Goal: Register for event/course

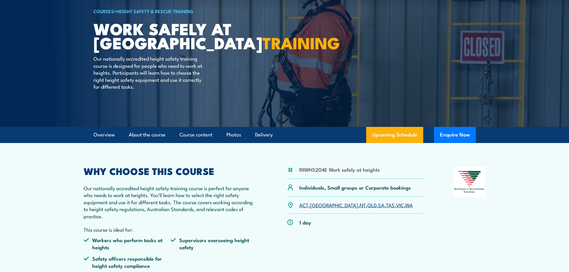
scroll to position [60, 0]
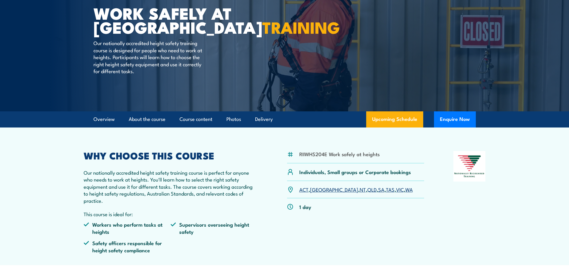
click at [360, 190] on link "NT" at bounding box center [363, 189] width 6 height 7
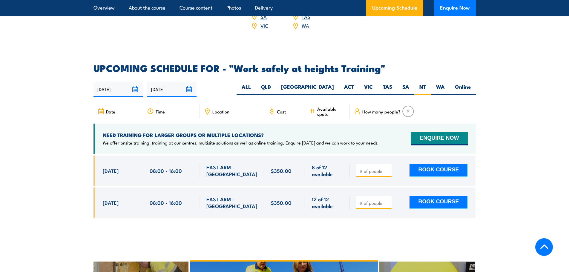
scroll to position [885, 0]
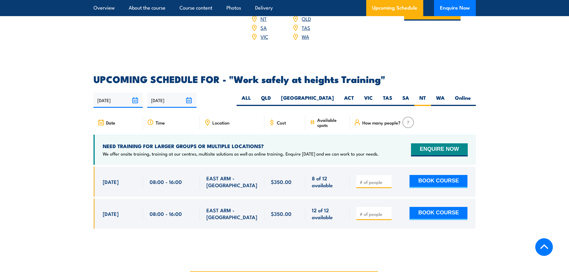
click at [282, 120] on span "Cost" at bounding box center [281, 122] width 9 height 5
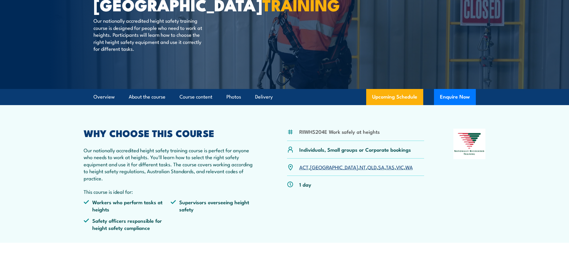
scroll to position [0, 0]
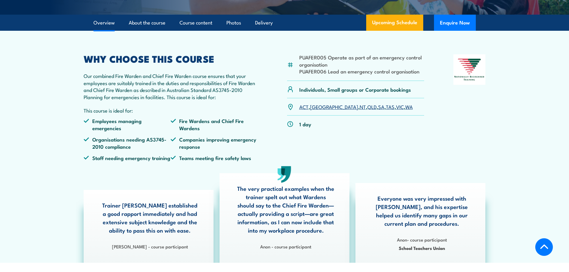
scroll to position [149, 0]
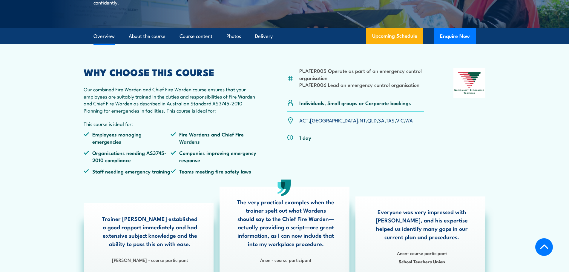
click at [360, 124] on link "NT" at bounding box center [363, 120] width 6 height 7
